Goal: Task Accomplishment & Management: Use online tool/utility

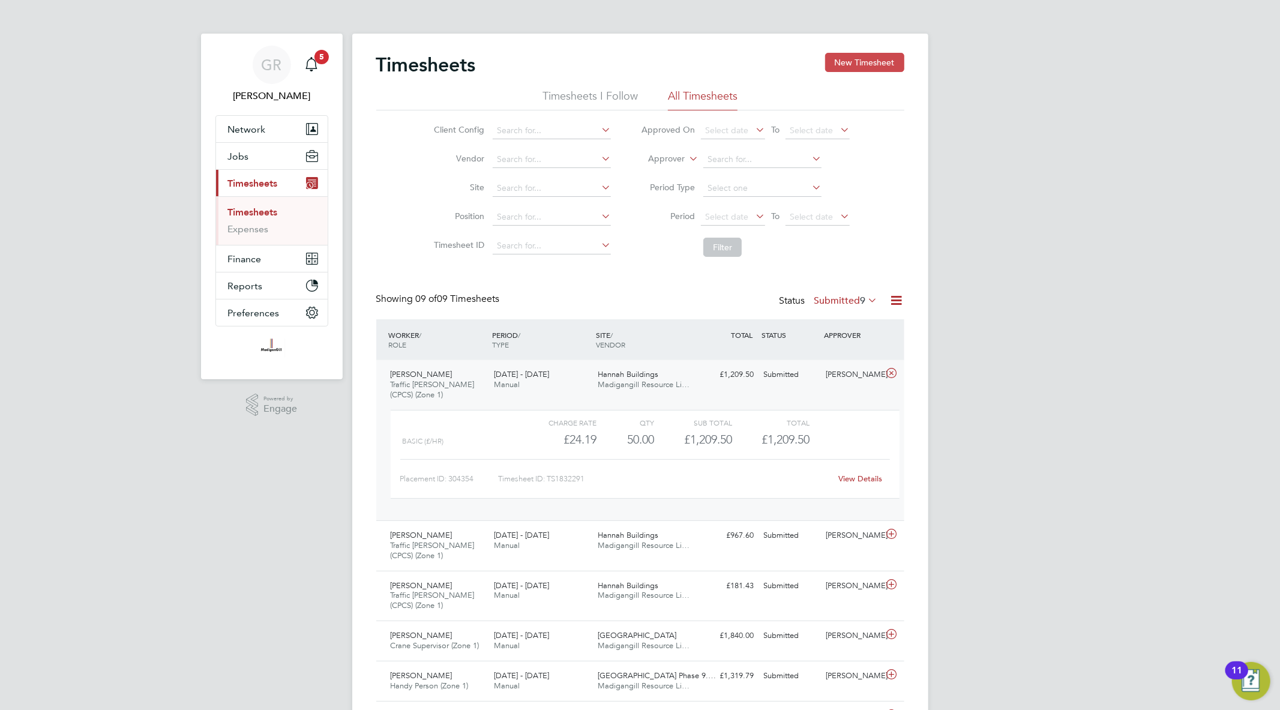
click at [852, 58] on button "New Timesheet" at bounding box center [864, 62] width 79 height 19
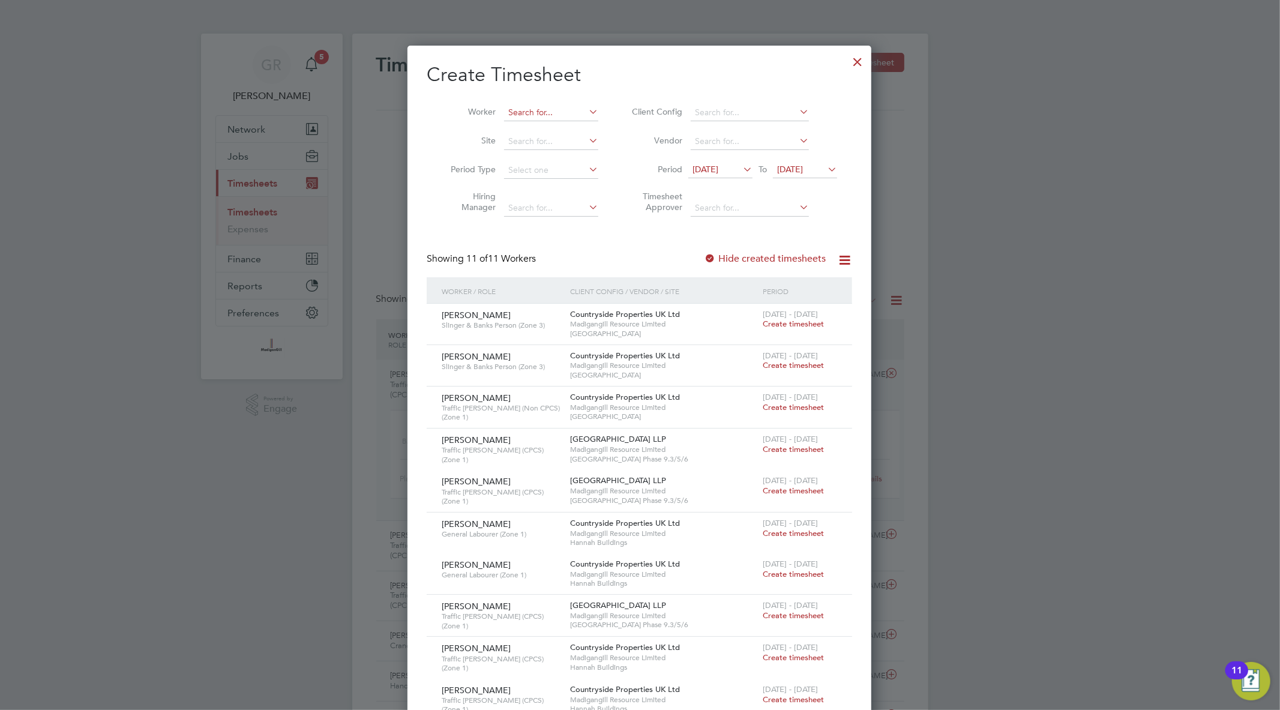
click at [529, 106] on input at bounding box center [551, 112] width 94 height 17
click at [577, 127] on b "[PERSON_NAME]" at bounding box center [612, 129] width 70 height 10
type input "[PERSON_NAME]"
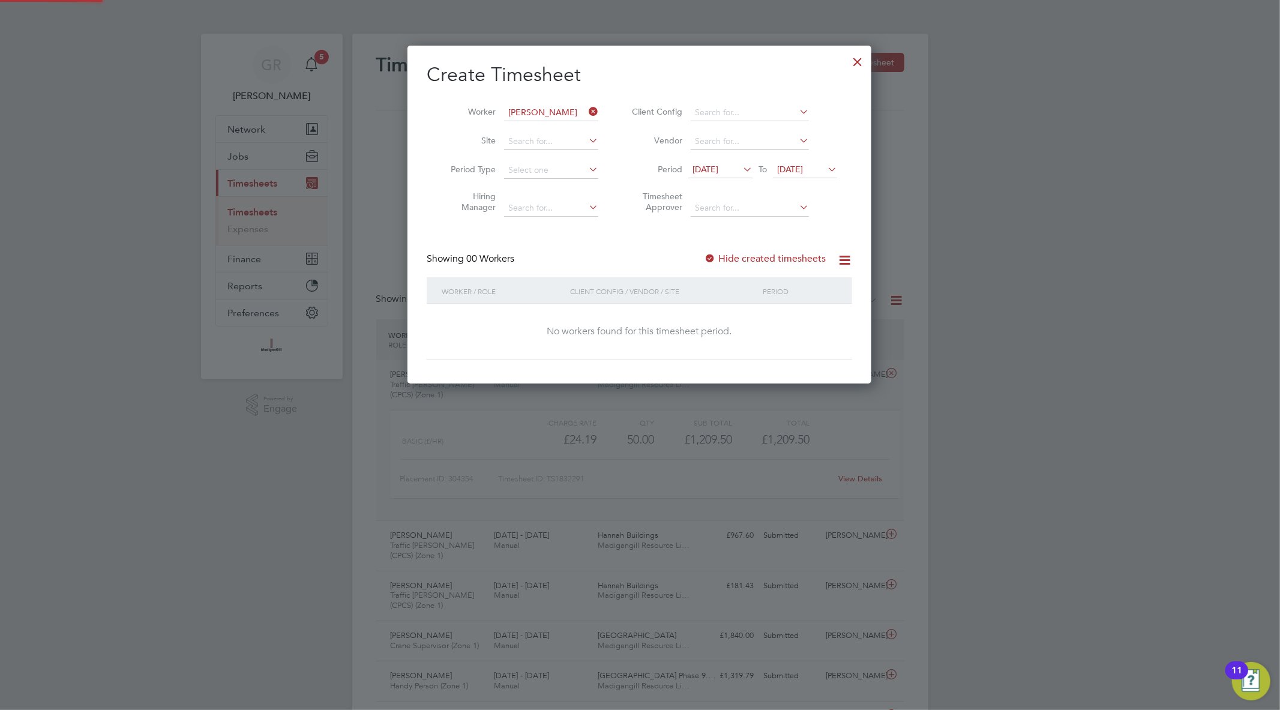
click at [722, 253] on label "Hide created timesheets" at bounding box center [765, 259] width 122 height 12
click at [825, 170] on icon at bounding box center [825, 169] width 0 height 17
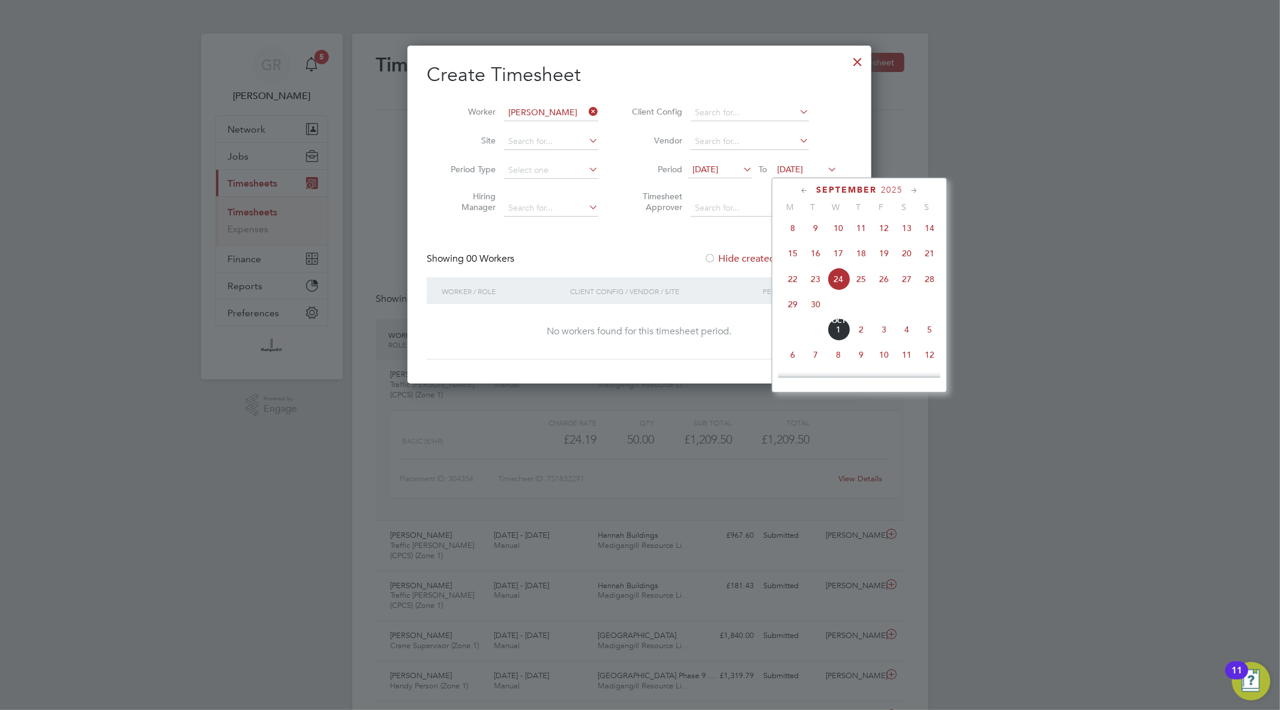
click at [926, 361] on span "12" at bounding box center [929, 354] width 23 height 23
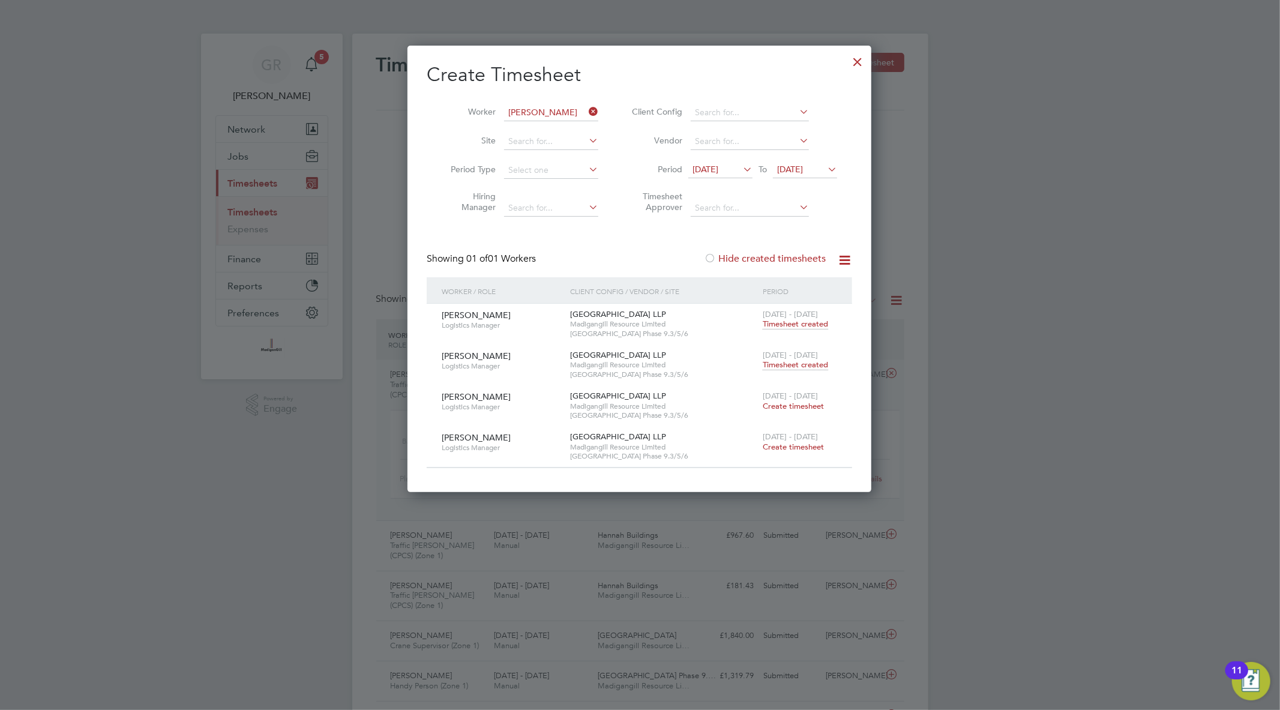
click at [792, 367] on span "Timesheet created" at bounding box center [795, 364] width 65 height 11
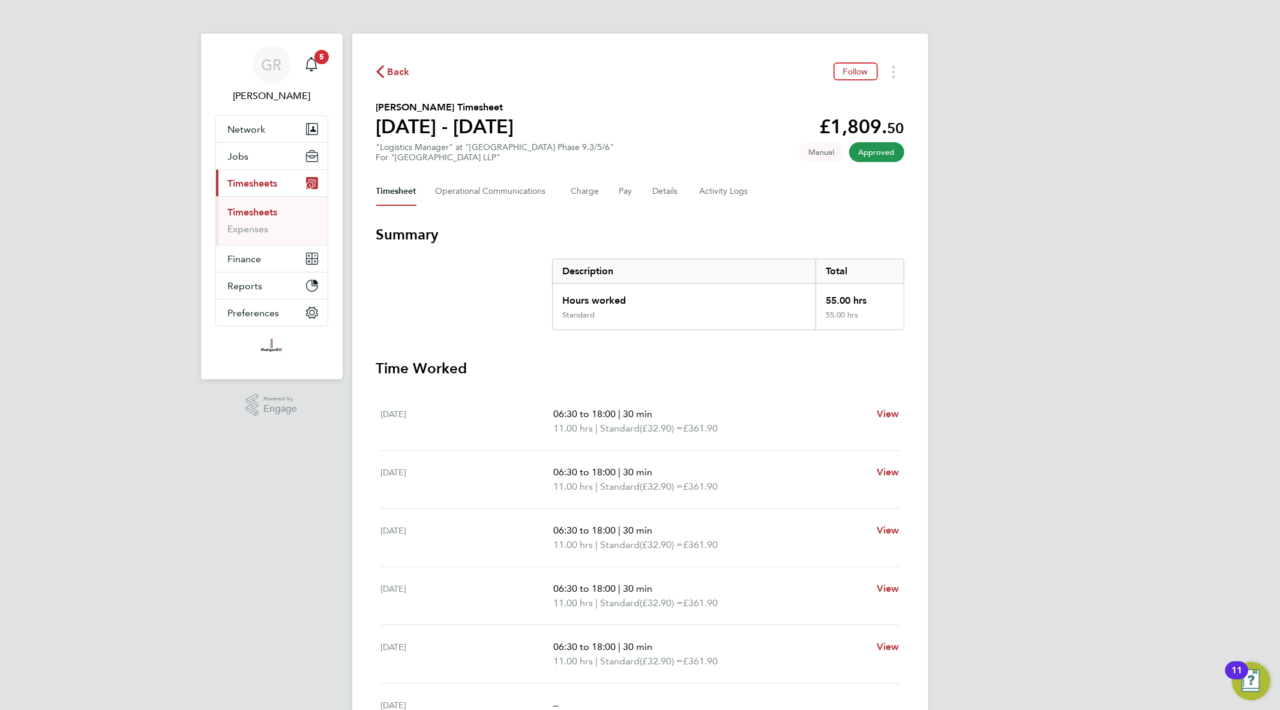
click at [423, 106] on h2 "[PERSON_NAME] Timesheet" at bounding box center [445, 107] width 138 height 14
copy h2 "[PERSON_NAME]"
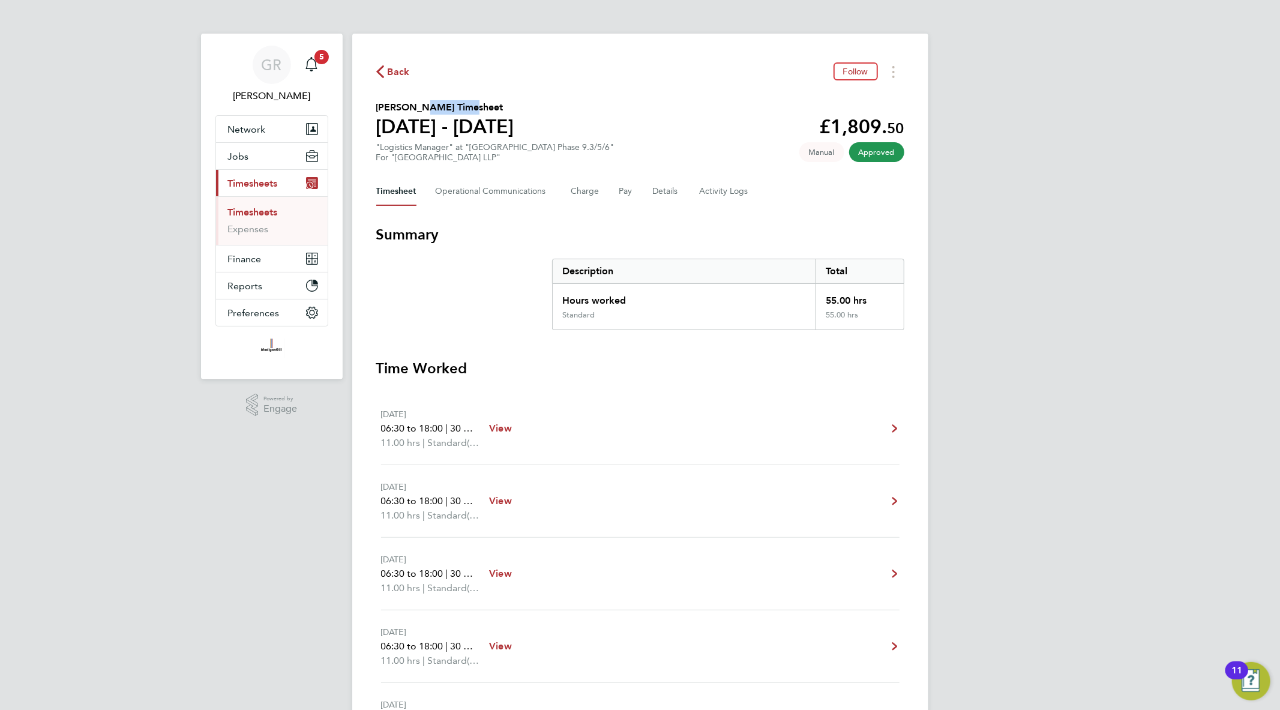
click at [383, 66] on icon "button" at bounding box center [380, 71] width 8 height 13
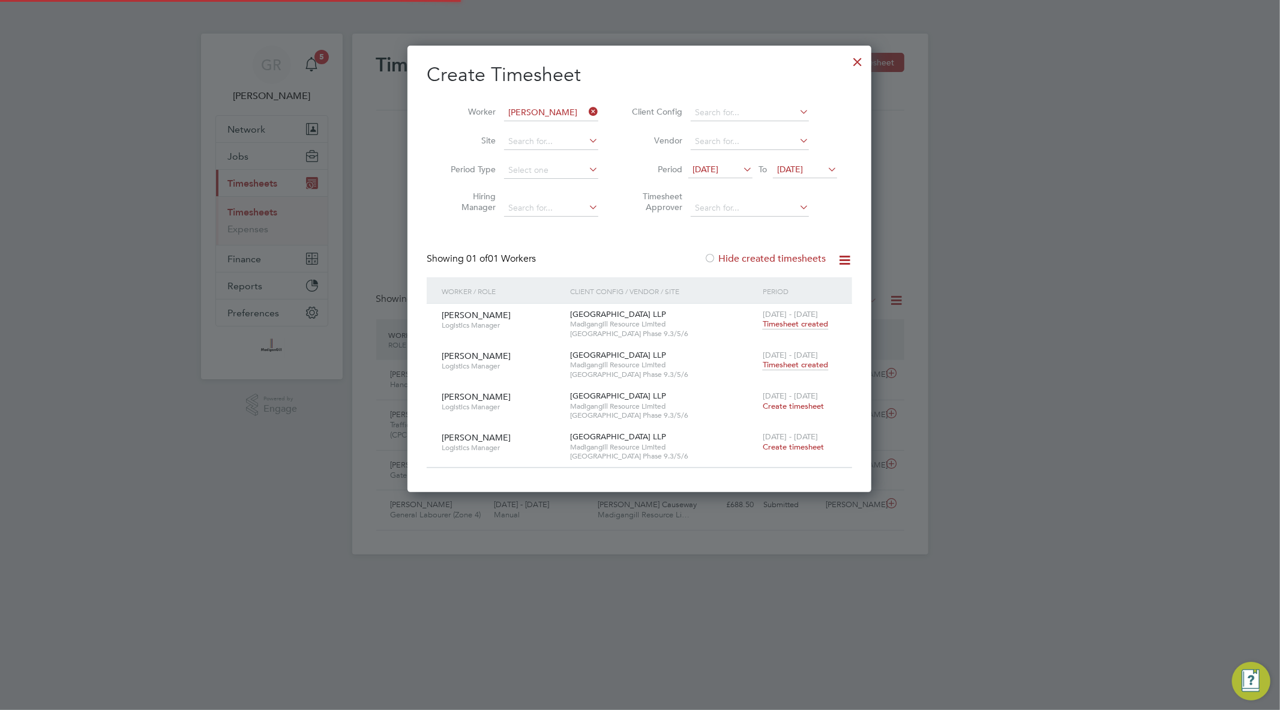
scroll to position [30, 104]
click at [257, 213] on div at bounding box center [640, 355] width 1280 height 710
click at [857, 64] on div at bounding box center [858, 59] width 22 height 22
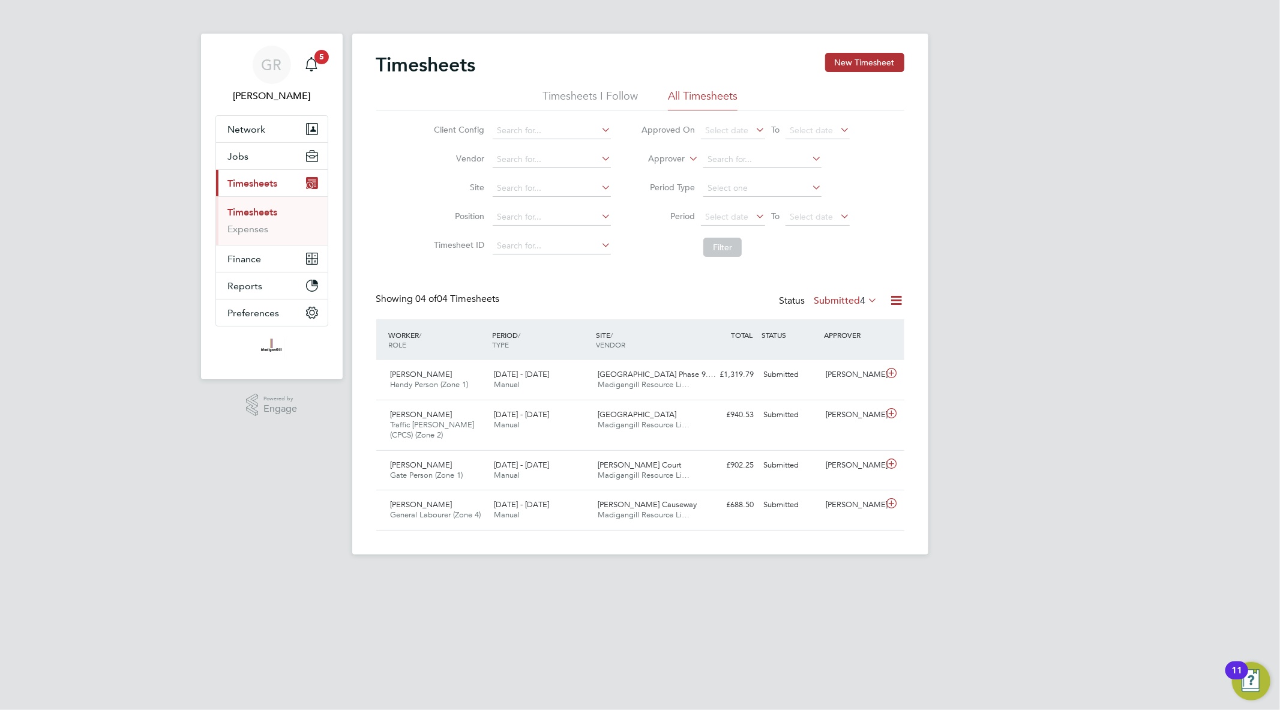
click at [895, 301] on icon at bounding box center [896, 300] width 15 height 15
click at [808, 323] on li "Export Timesheets" at bounding box center [821, 328] width 159 height 17
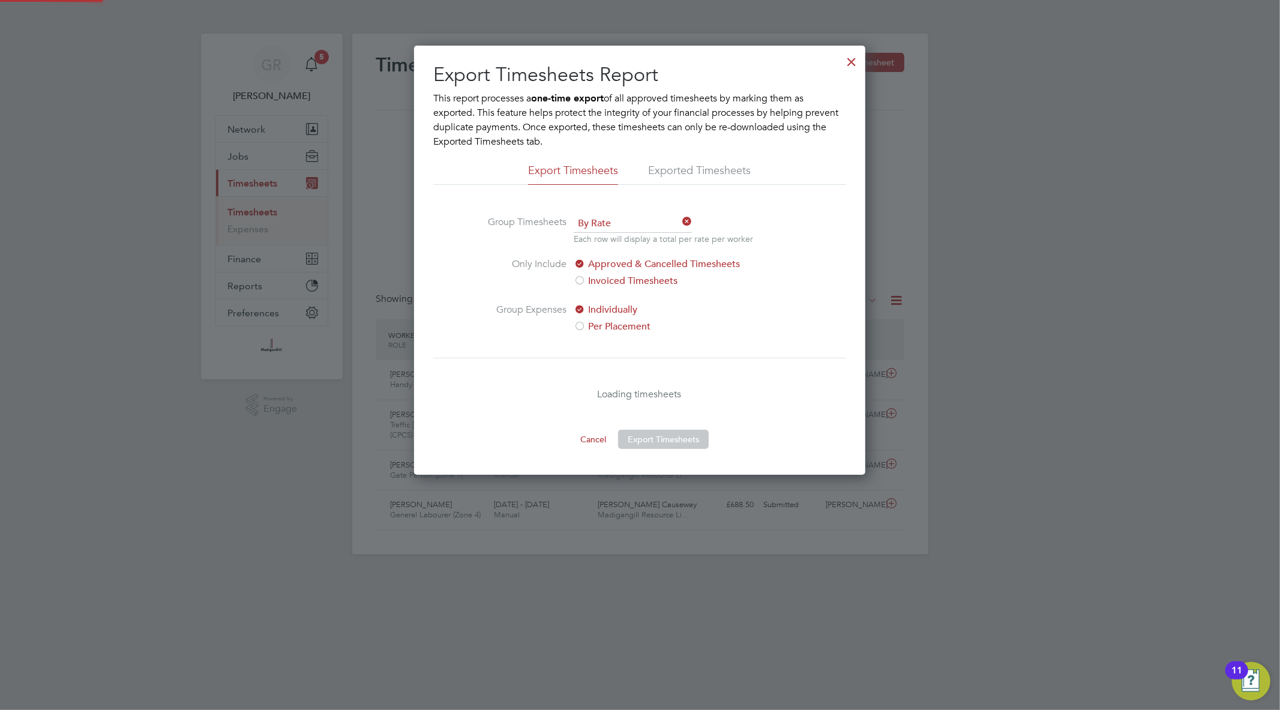
scroll to position [429, 451]
click at [685, 437] on button "Export Timesheets" at bounding box center [663, 439] width 91 height 19
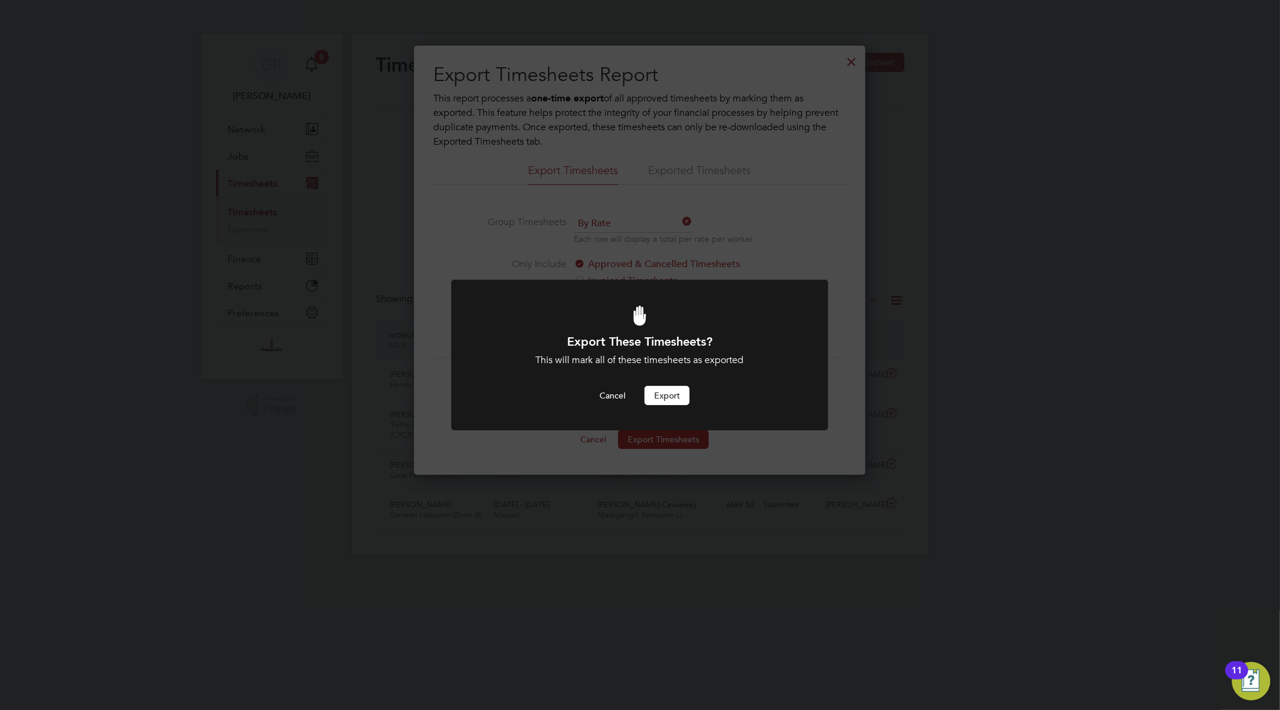
click at [673, 388] on button "Export" at bounding box center [666, 395] width 45 height 19
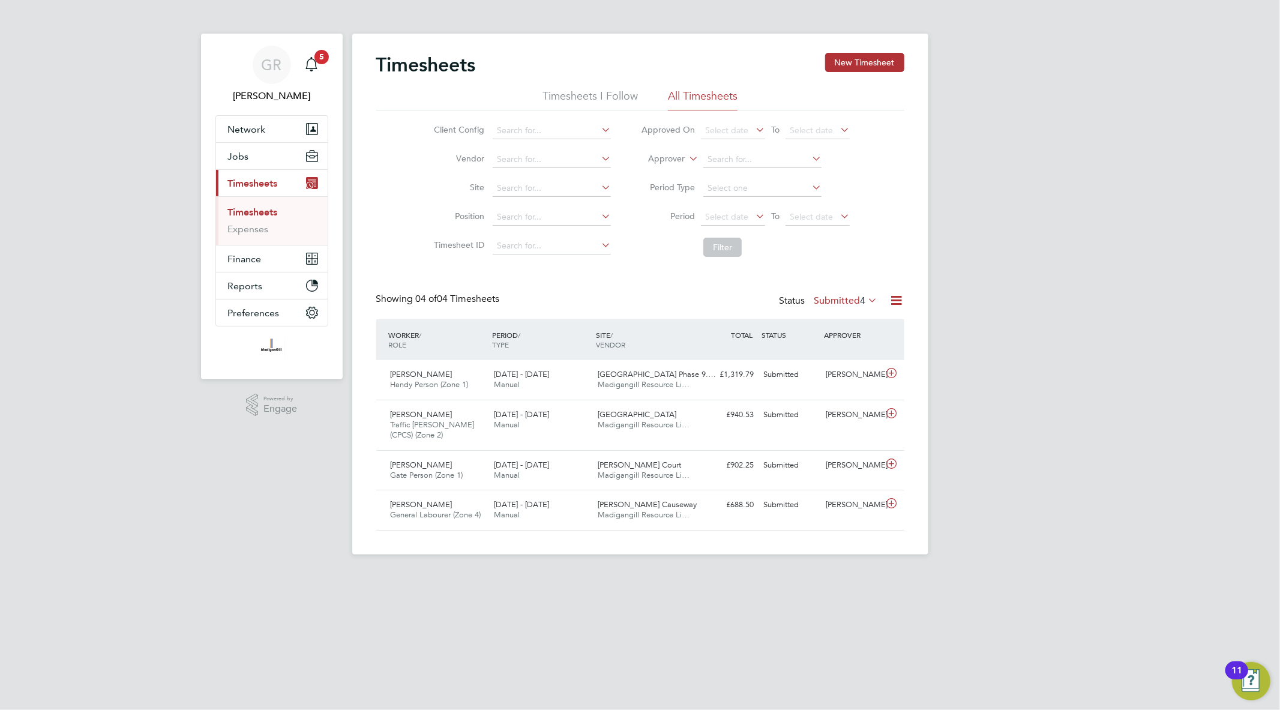
scroll to position [30, 104]
click at [454, 66] on h2 "Timesheets" at bounding box center [426, 65] width 100 height 24
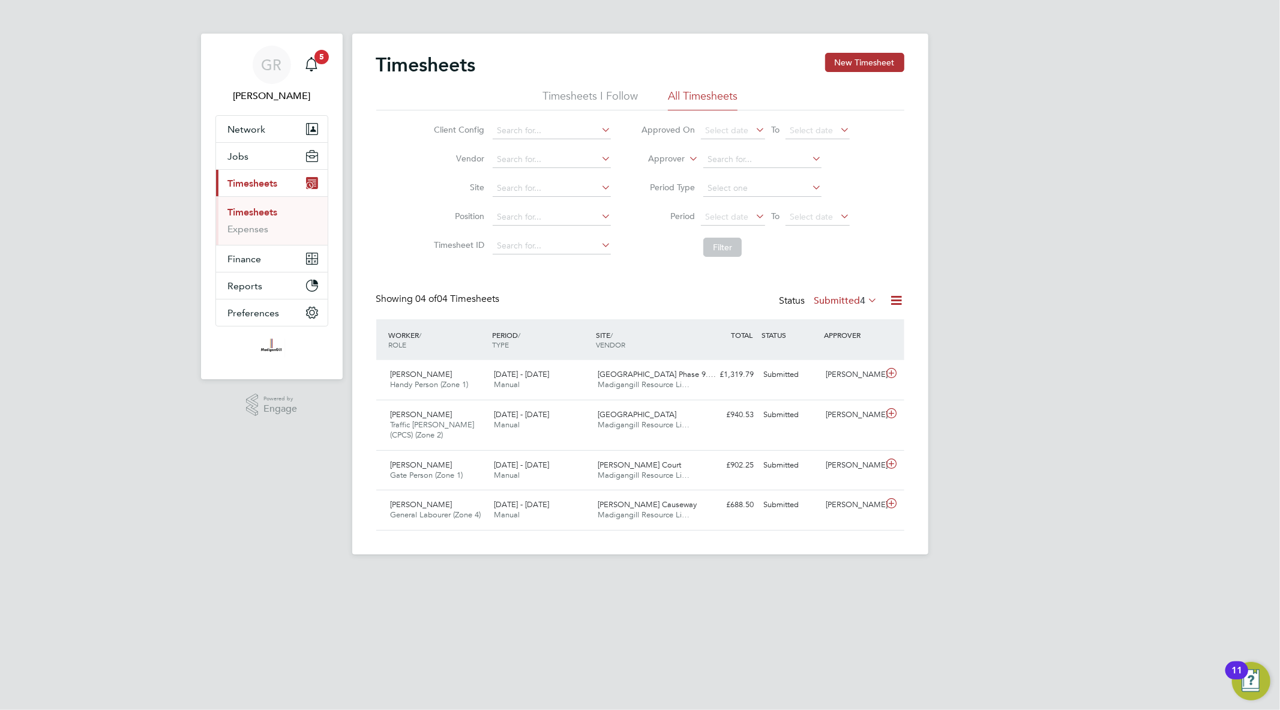
click at [898, 303] on icon at bounding box center [896, 300] width 15 height 15
click at [822, 326] on li "Export Timesheets" at bounding box center [821, 328] width 159 height 17
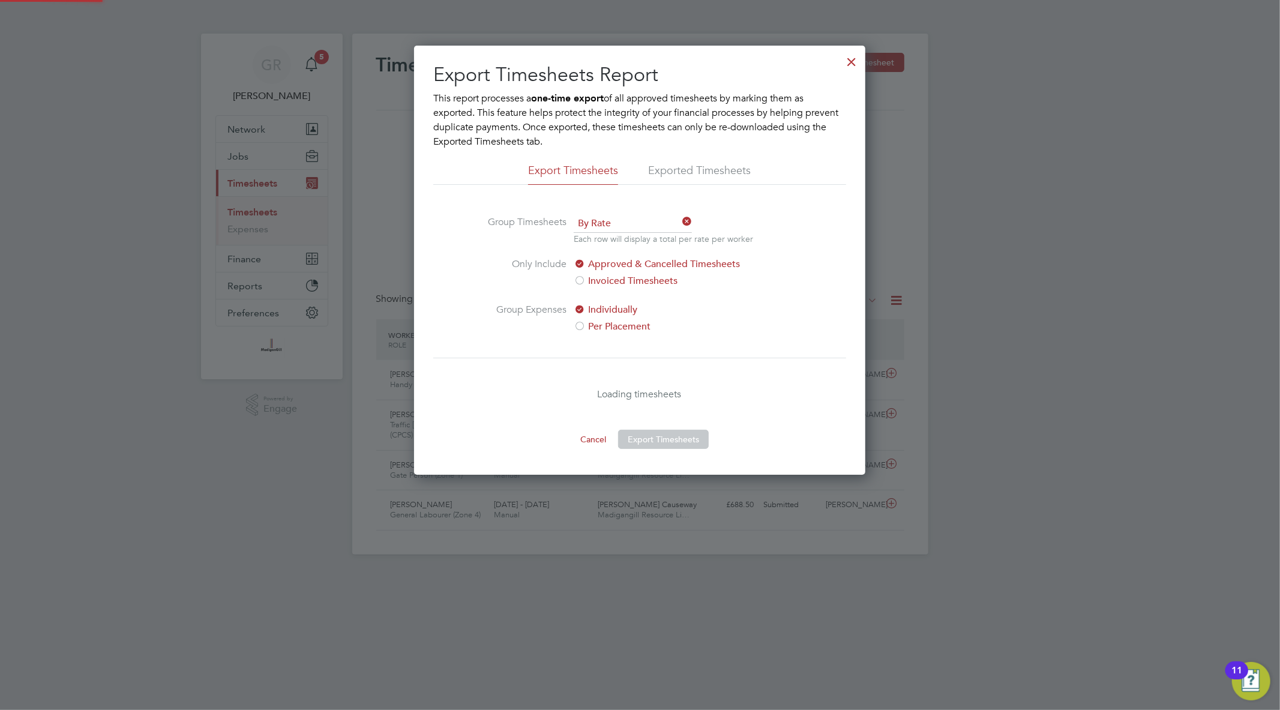
scroll to position [429, 451]
click at [846, 61] on div at bounding box center [852, 59] width 22 height 22
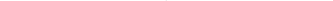
scroll to position [40, 52]
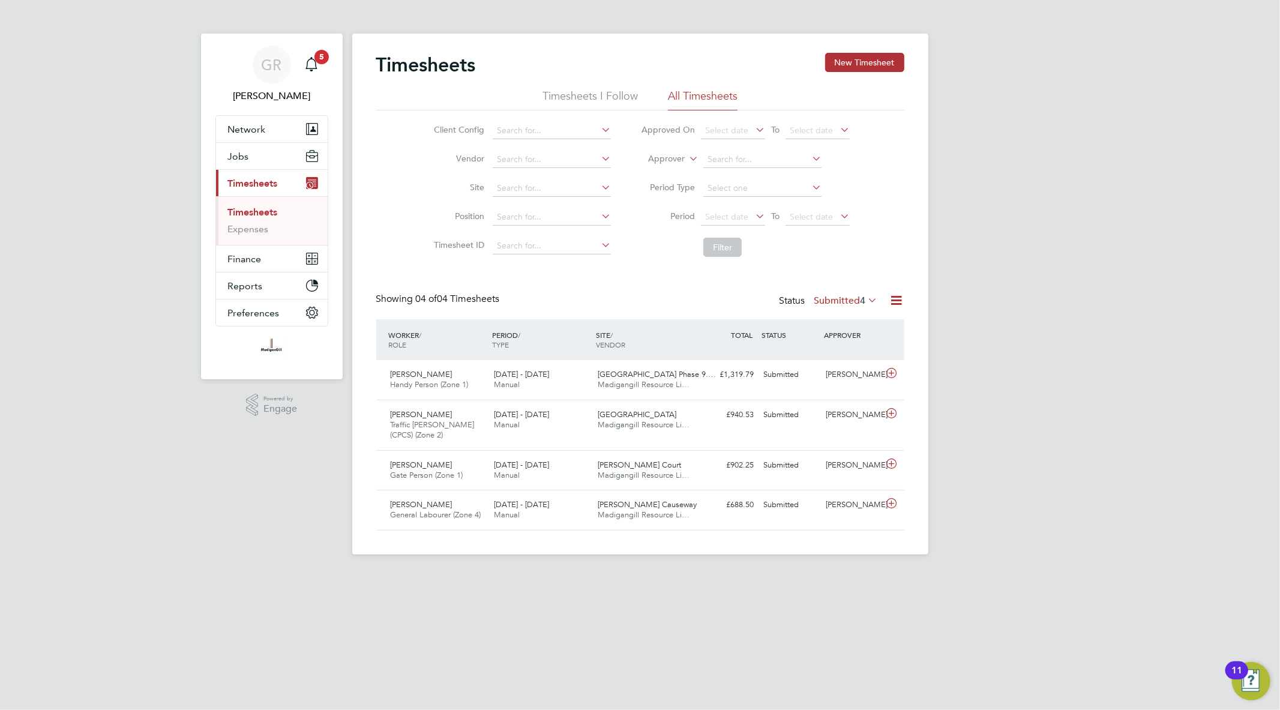
click at [898, 299] on icon at bounding box center [896, 300] width 15 height 15
click at [802, 331] on li "Export Timesheets" at bounding box center [821, 328] width 159 height 17
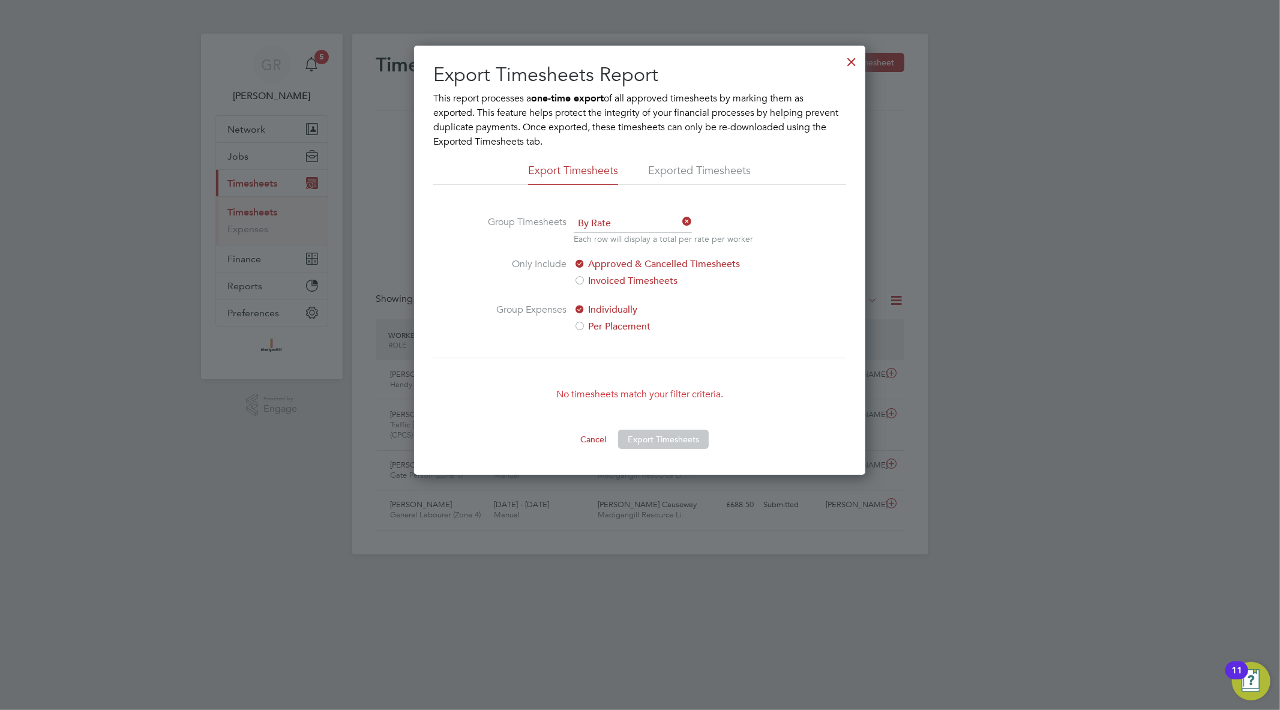
click at [850, 56] on div at bounding box center [852, 59] width 22 height 22
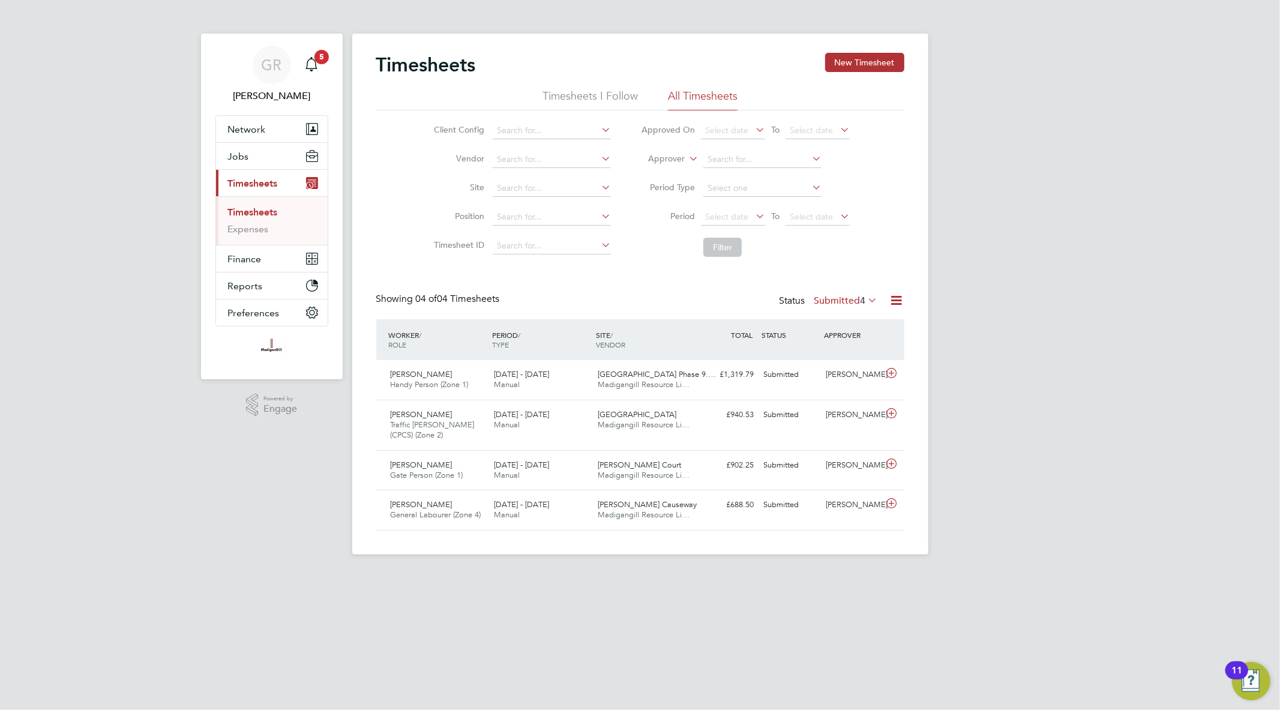
click at [896, 296] on icon at bounding box center [896, 300] width 15 height 15
click at [777, 331] on li "Export Timesheets" at bounding box center [821, 328] width 159 height 17
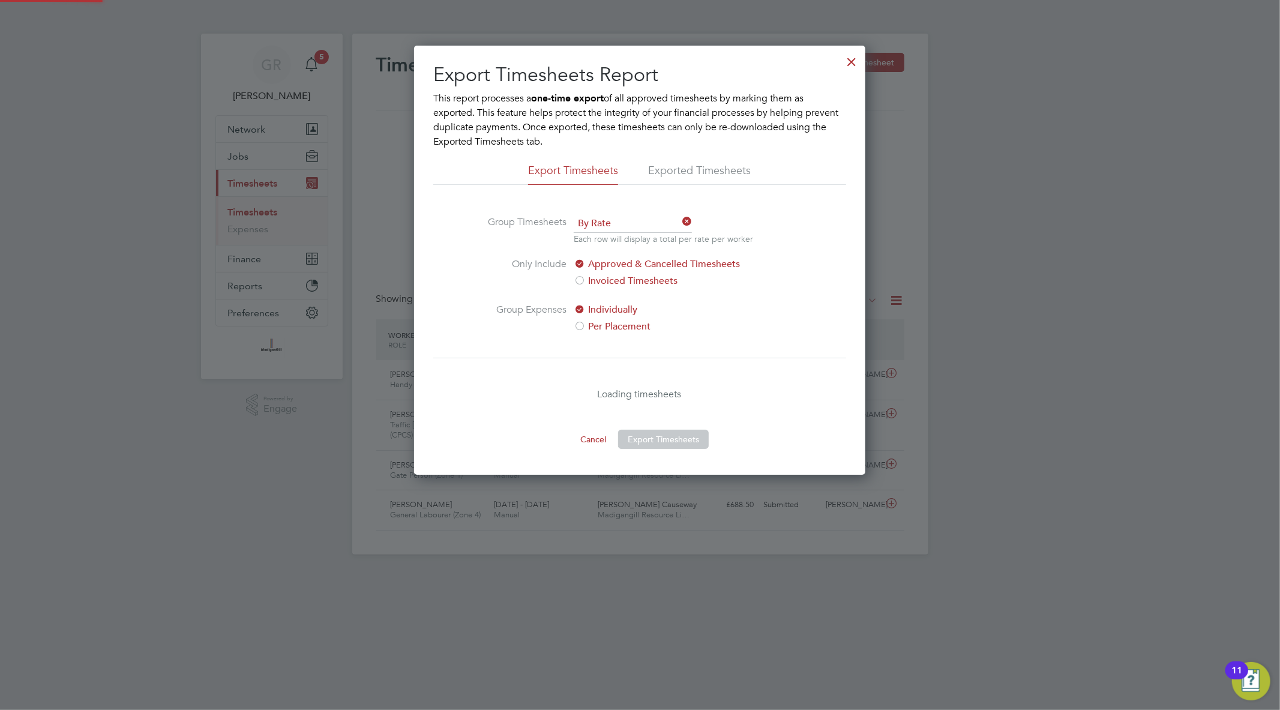
scroll to position [429, 451]
click at [856, 58] on div at bounding box center [852, 59] width 22 height 22
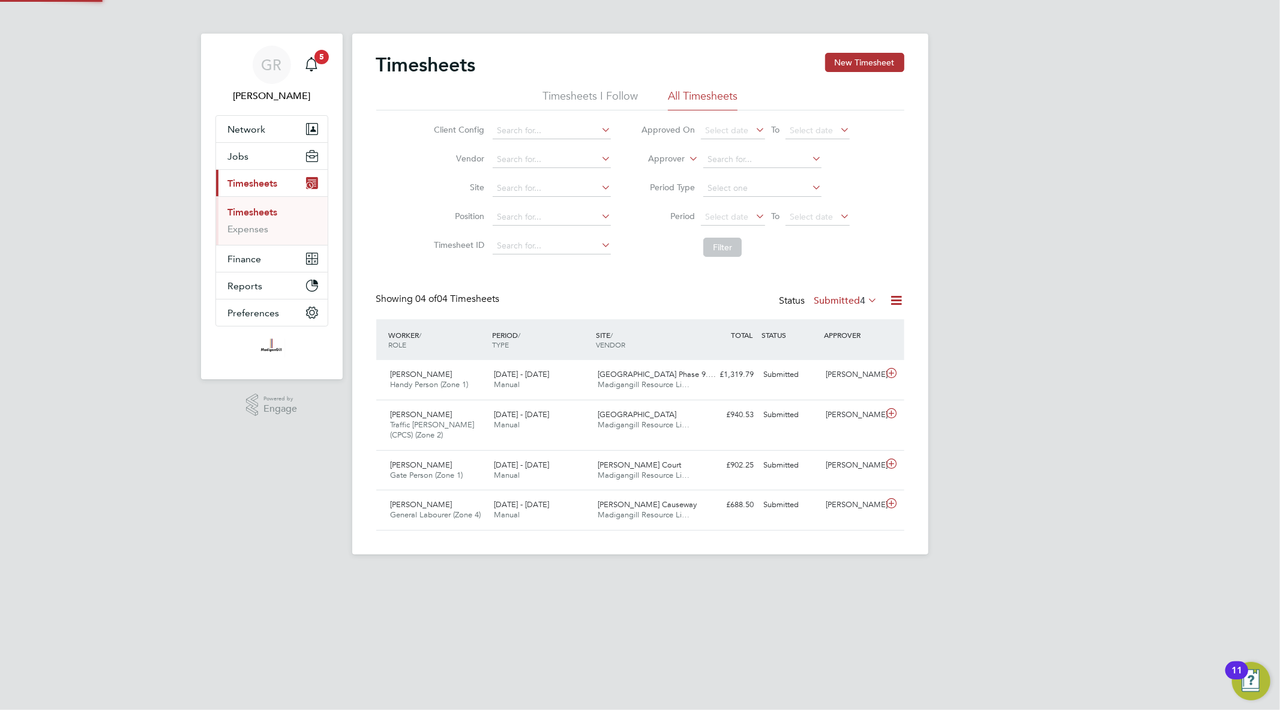
scroll to position [30, 104]
